Goal: Find specific page/section: Find specific page/section

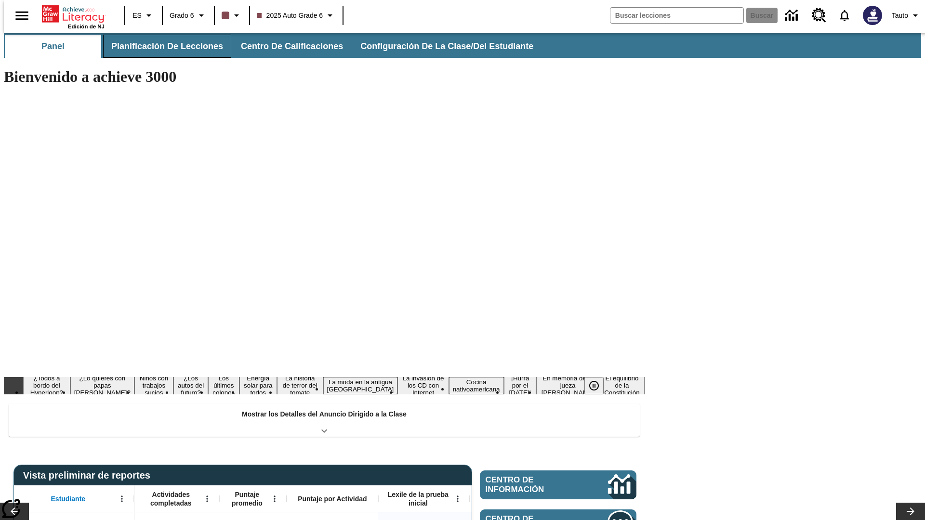
click at [161, 46] on span "Planificación de lecciones" at bounding box center [167, 46] width 112 height 11
